Goal: Information Seeking & Learning: Learn about a topic

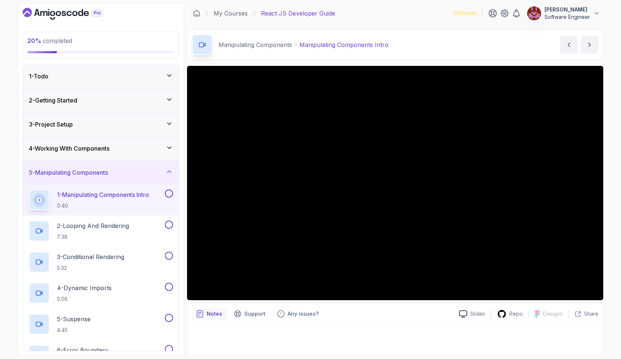
click at [169, 190] on button at bounding box center [169, 193] width 8 height 8
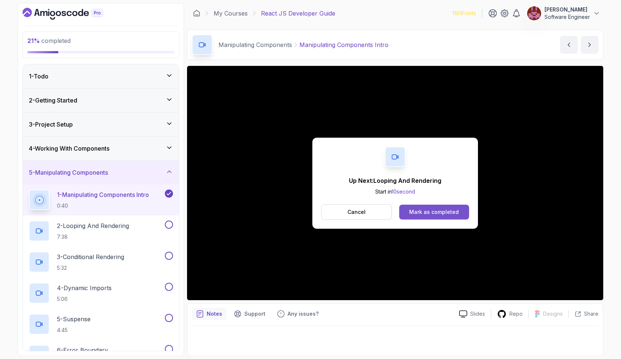
click at [444, 213] on div "Mark as completed" at bounding box center [434, 211] width 50 height 7
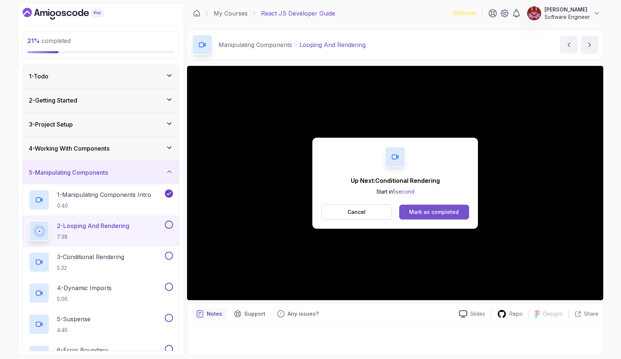
click at [419, 207] on button "Mark as completed" at bounding box center [434, 211] width 70 height 15
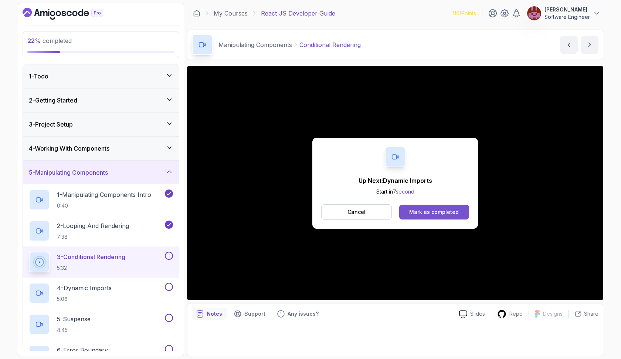
click at [422, 209] on div "Mark as completed" at bounding box center [434, 211] width 50 height 7
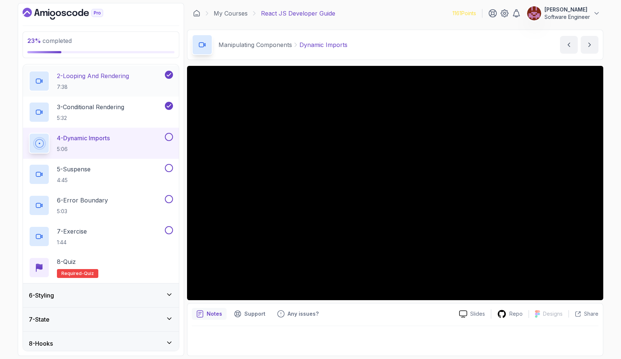
scroll to position [150, 0]
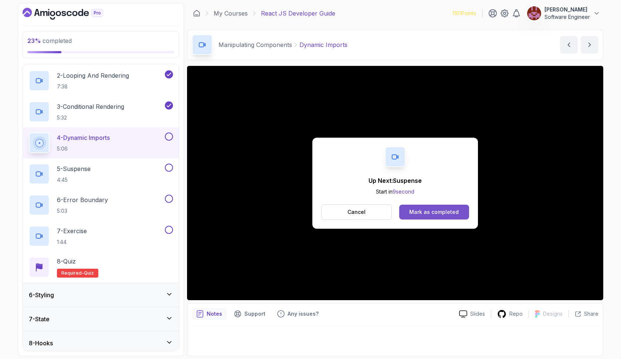
click at [433, 210] on div "Mark as completed" at bounding box center [434, 211] width 50 height 7
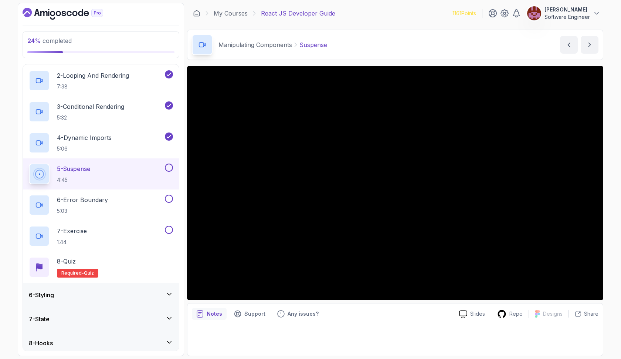
click at [168, 166] on button at bounding box center [169, 167] width 8 height 8
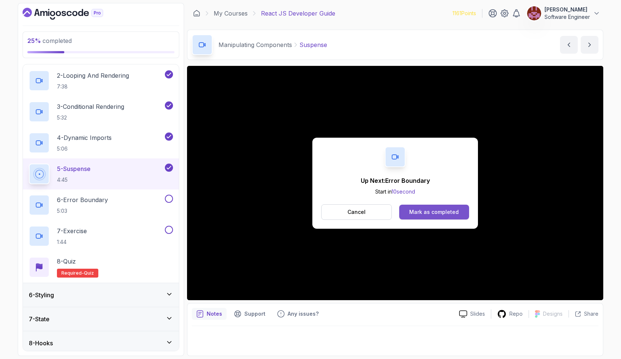
click at [431, 212] on div "Mark as completed" at bounding box center [434, 211] width 50 height 7
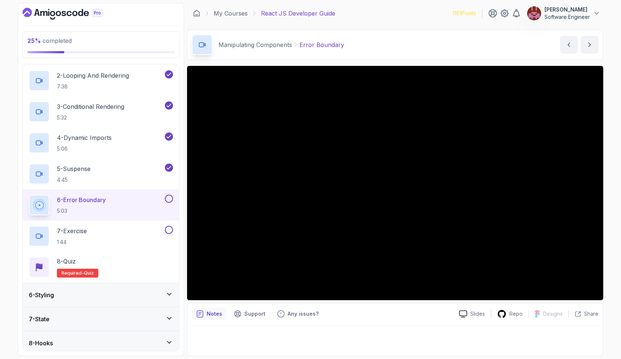
click at [167, 198] on button at bounding box center [169, 198] width 8 height 8
click at [132, 233] on div "7 - Exercise 1:44" at bounding box center [96, 236] width 135 height 21
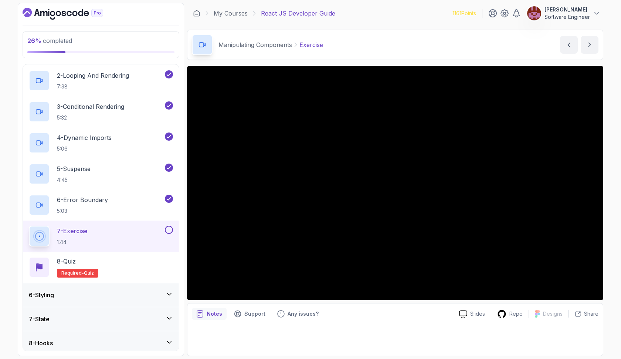
click at [169, 231] on button at bounding box center [169, 230] width 8 height 8
click at [146, 264] on div "8 - Quiz Required- quiz" at bounding box center [101, 267] width 144 height 21
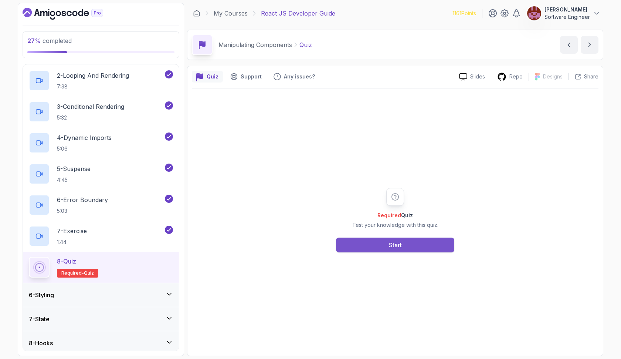
click at [411, 247] on button "Start" at bounding box center [395, 244] width 118 height 15
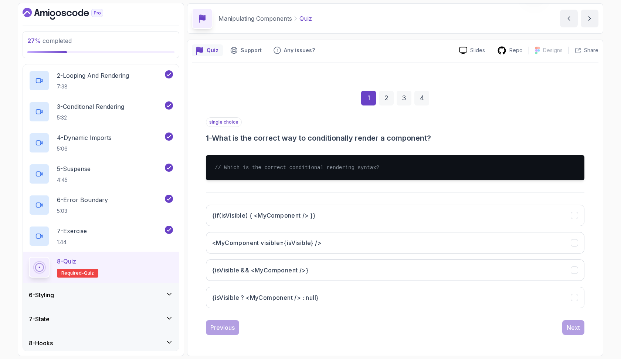
scroll to position [26, 0]
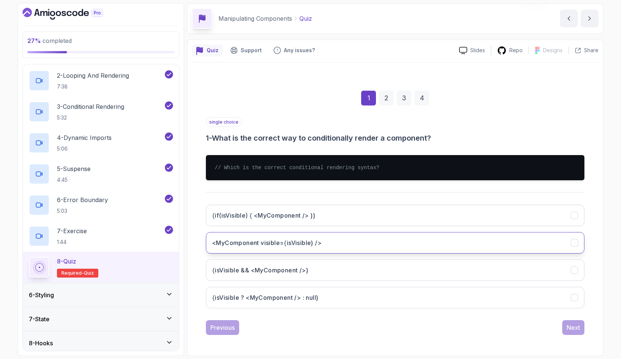
click at [363, 238] on button "<MyComponent visible={isVisible} />" at bounding box center [395, 242] width 379 height 21
click at [569, 327] on div "Next" at bounding box center [573, 327] width 13 height 9
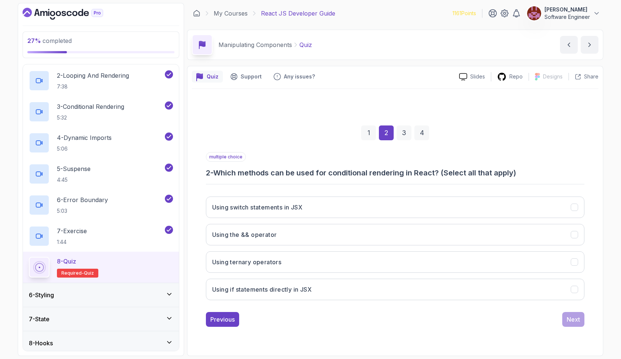
scroll to position [0, 0]
click at [316, 207] on button "Using switch statements in JSX" at bounding box center [395, 206] width 379 height 21
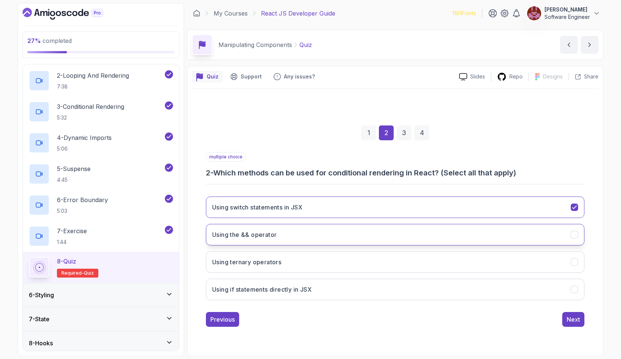
click at [309, 232] on button "Using the && operator" at bounding box center [395, 234] width 379 height 21
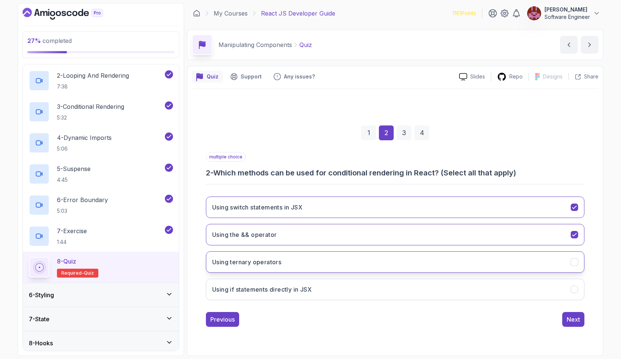
click at [304, 258] on button "Using ternary operators" at bounding box center [395, 261] width 379 height 21
click at [302, 285] on h3 "Using if statements directly in JSX" at bounding box center [261, 289] width 99 height 9
click at [366, 133] on div "1" at bounding box center [368, 132] width 15 height 15
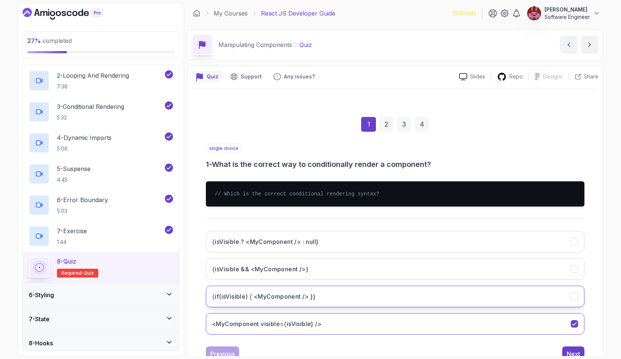
click at [305, 292] on h3 "{if(isVisible) { <MyComponent /> }}" at bounding box center [263, 296] width 103 height 9
click at [384, 123] on div "2" at bounding box center [386, 124] width 15 height 15
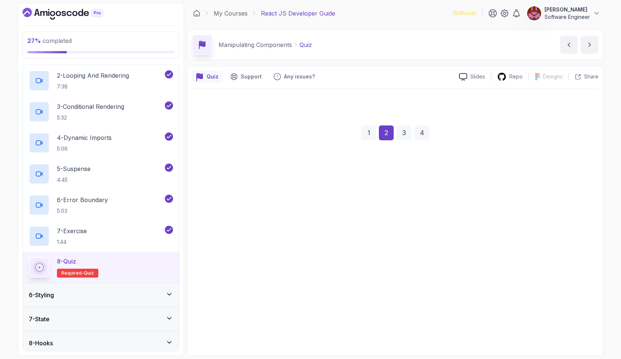
click at [403, 123] on div "1 2 3 4" at bounding box center [395, 133] width 379 height 38
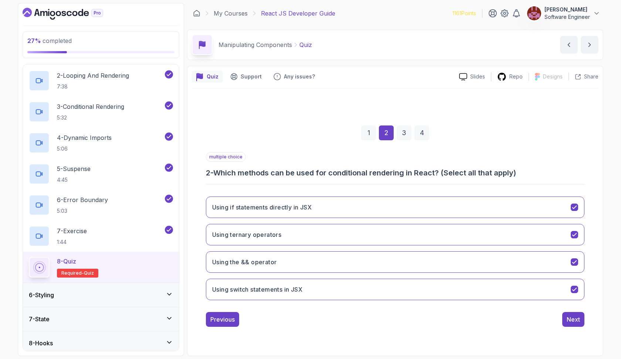
click at [403, 135] on div "3" at bounding box center [404, 132] width 15 height 15
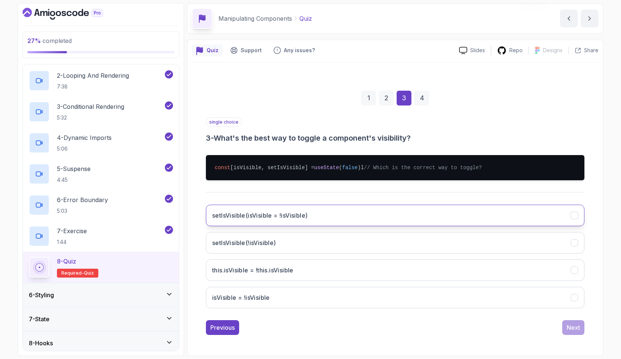
click at [314, 208] on button "setIsVisible(isVisible = !isVisible)" at bounding box center [395, 214] width 379 height 21
click at [568, 329] on div "Next" at bounding box center [573, 327] width 13 height 9
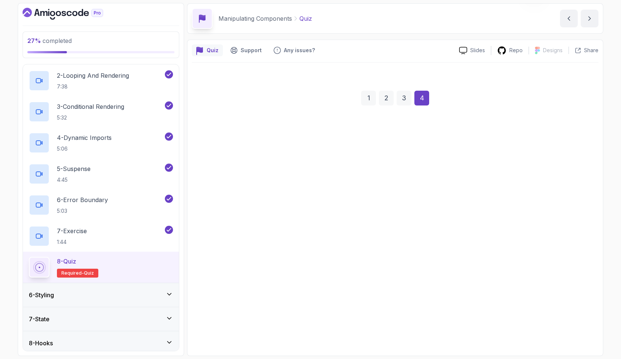
scroll to position [26, 0]
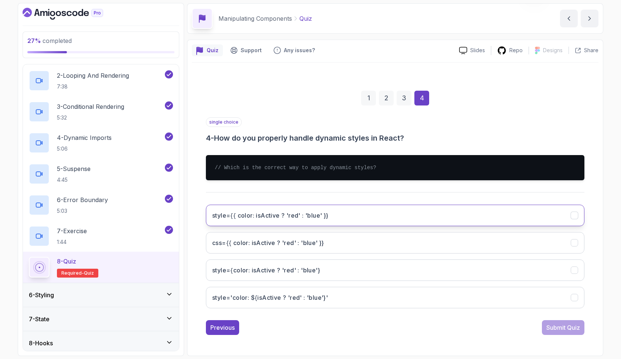
click at [400, 212] on button "style={{ color: isActive ? 'red' : 'blue' }}" at bounding box center [395, 214] width 379 height 21
click at [570, 330] on div "Submit Quiz" at bounding box center [563, 327] width 34 height 9
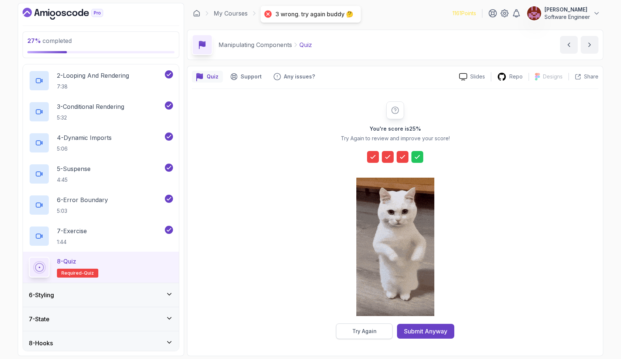
click at [360, 328] on div "Try Again" at bounding box center [364, 330] width 24 height 7
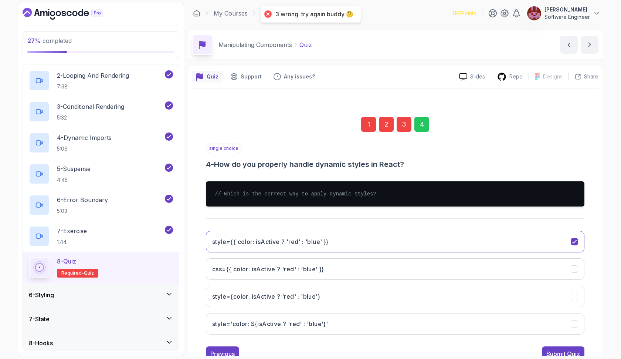
click at [405, 125] on div "3" at bounding box center [404, 124] width 15 height 15
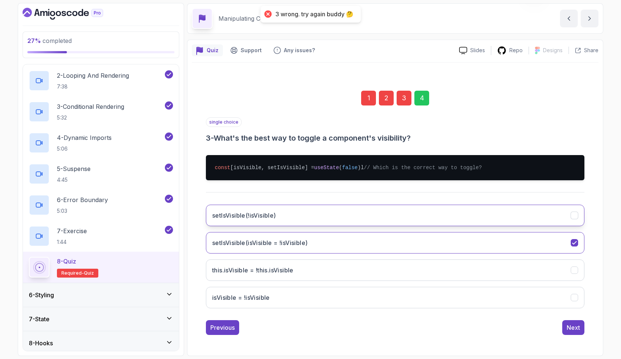
scroll to position [34, 0]
click at [334, 211] on button "setIsVisible(!isVisible)" at bounding box center [395, 214] width 379 height 21
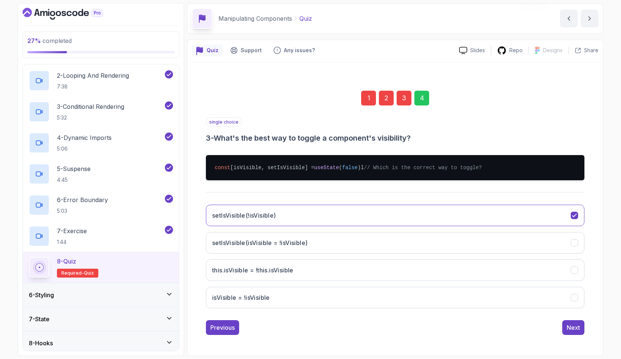
click at [387, 92] on div "2" at bounding box center [386, 98] width 15 height 15
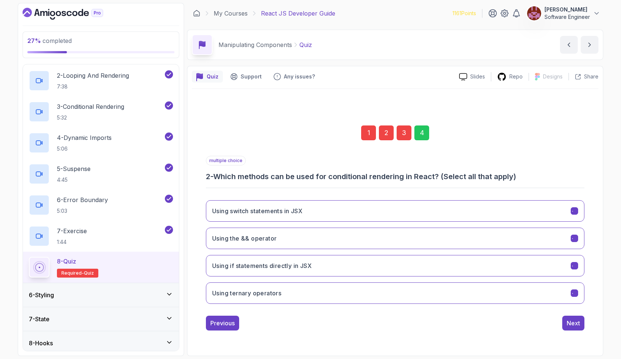
scroll to position [0, 0]
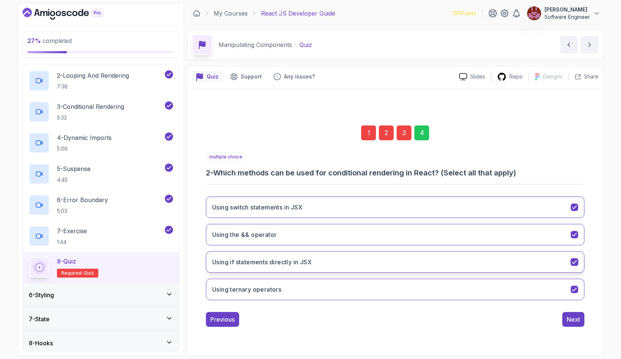
click at [319, 258] on button "Using if statements directly in JSX" at bounding box center [395, 261] width 379 height 21
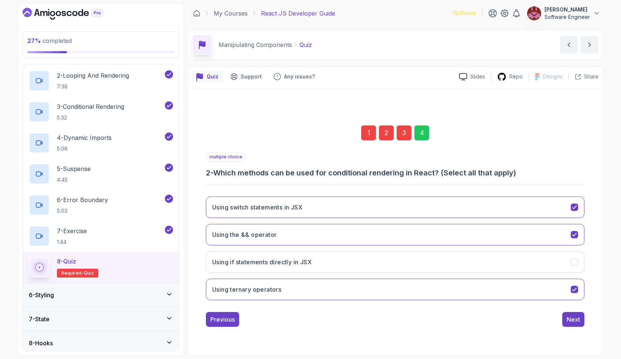
click at [368, 131] on div "1" at bounding box center [368, 132] width 15 height 15
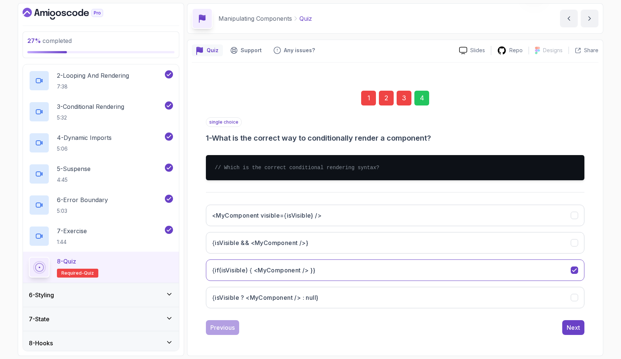
scroll to position [26, 0]
click at [305, 296] on h3 "{isVisible ? <MyComponent /> : null}" at bounding box center [265, 297] width 106 height 9
click at [421, 96] on div "4" at bounding box center [421, 98] width 15 height 15
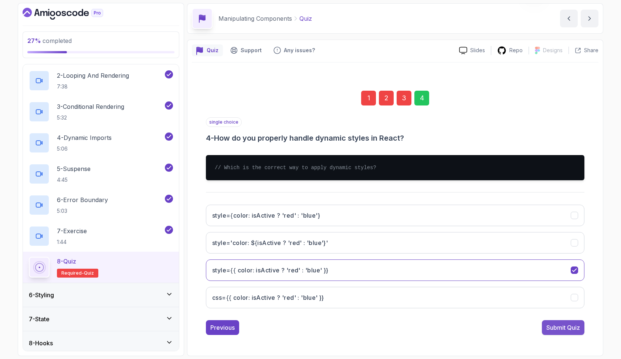
click at [559, 326] on div "Submit Quiz" at bounding box center [563, 327] width 34 height 9
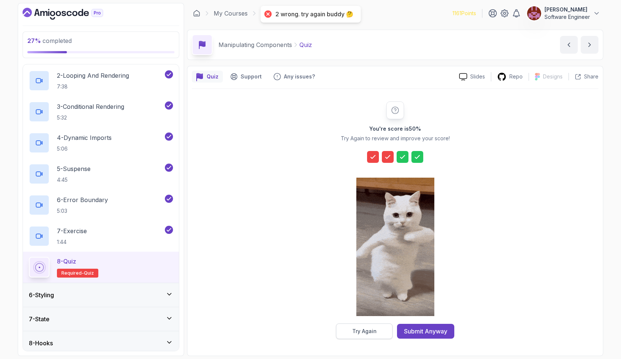
click at [368, 328] on div "Try Again" at bounding box center [364, 330] width 24 height 7
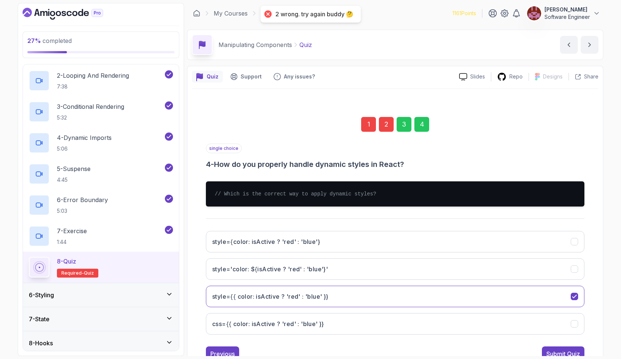
click at [384, 121] on div "2" at bounding box center [386, 124] width 15 height 15
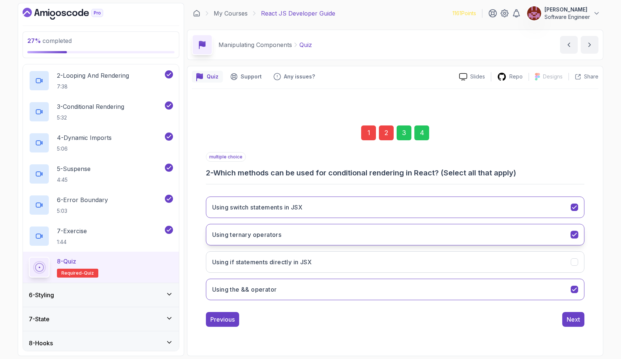
click at [339, 229] on button "Using ternary operators" at bounding box center [395, 234] width 379 height 21
click at [369, 135] on div "1" at bounding box center [368, 132] width 15 height 15
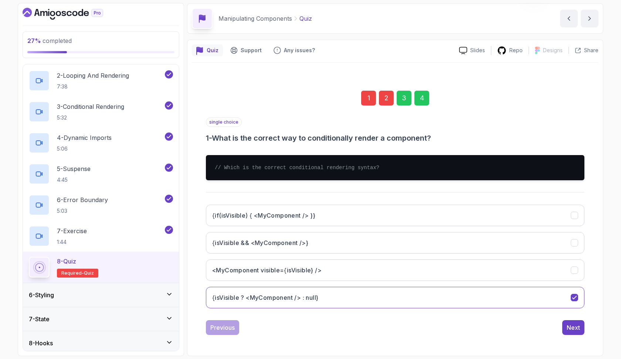
scroll to position [26, 0]
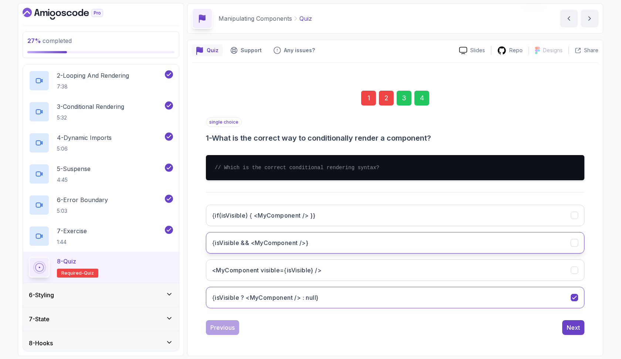
click at [312, 244] on button "{isVisible && <MyComponent />}" at bounding box center [395, 242] width 379 height 21
click at [568, 329] on div "Next" at bounding box center [573, 327] width 13 height 9
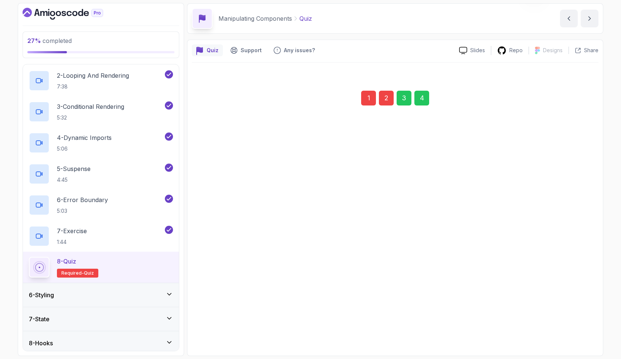
click at [568, 329] on button "Next" at bounding box center [573, 327] width 22 height 15
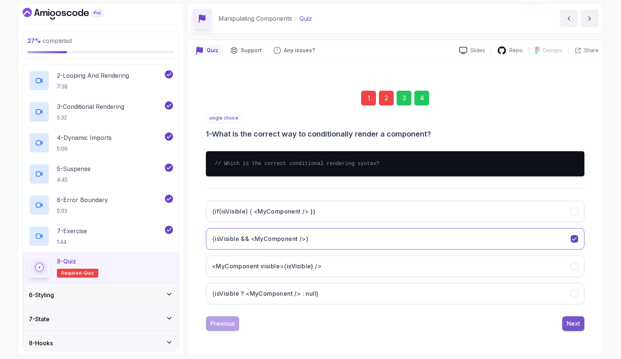
click at [568, 329] on button "Next" at bounding box center [573, 323] width 22 height 15
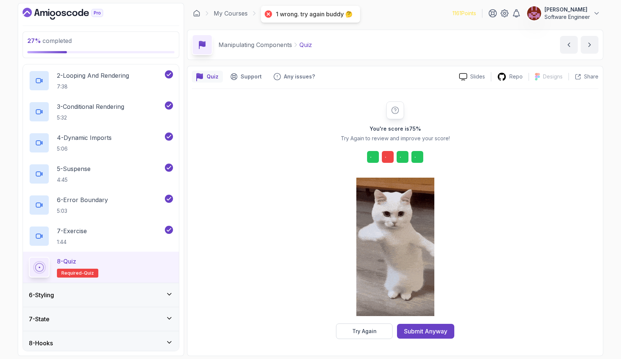
scroll to position [0, 0]
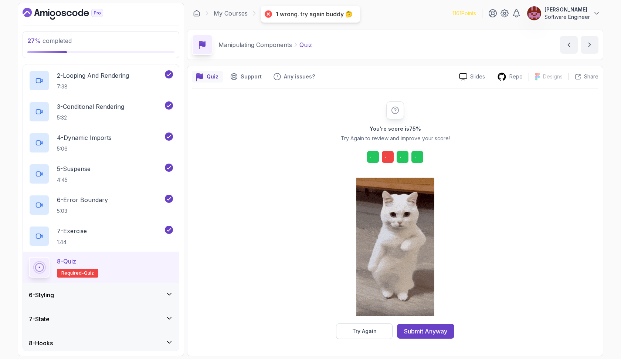
click at [568, 329] on div "You're score is 75 % Try Again to review and improve your score! Try Again Subm…" at bounding box center [395, 219] width 407 height 237
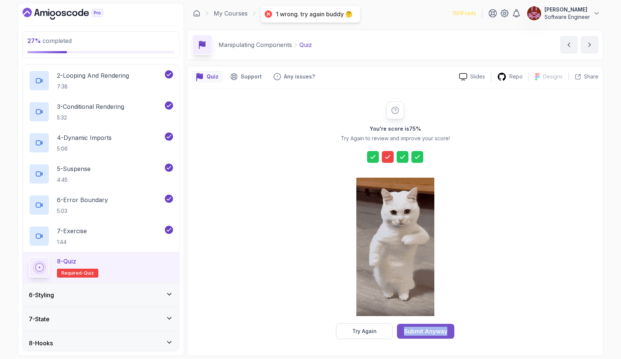
click at [409, 332] on div "Submit Anyway" at bounding box center [425, 330] width 43 height 9
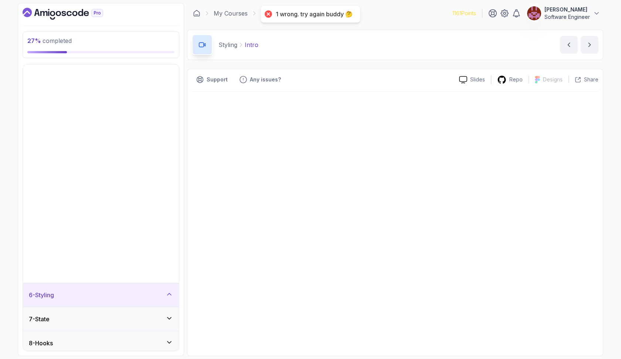
scroll to position [74, 0]
